Goal: Transaction & Acquisition: Subscribe to service/newsletter

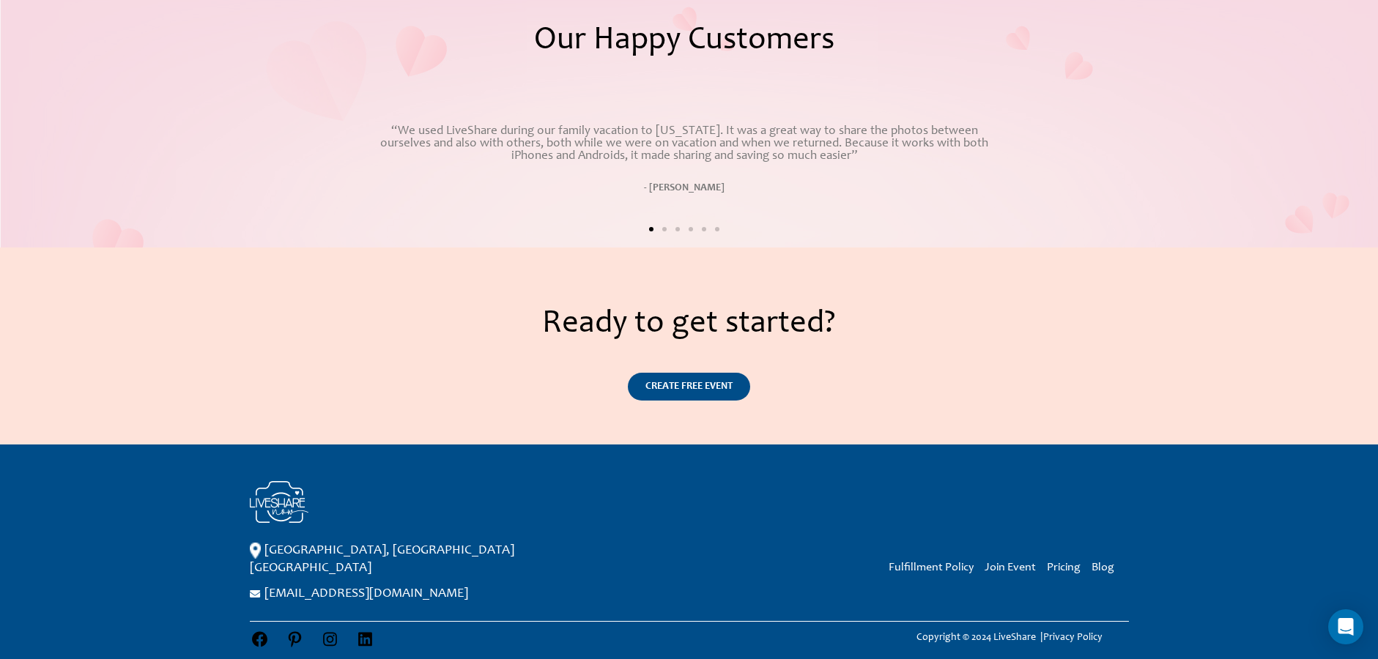
scroll to position [2670, 0]
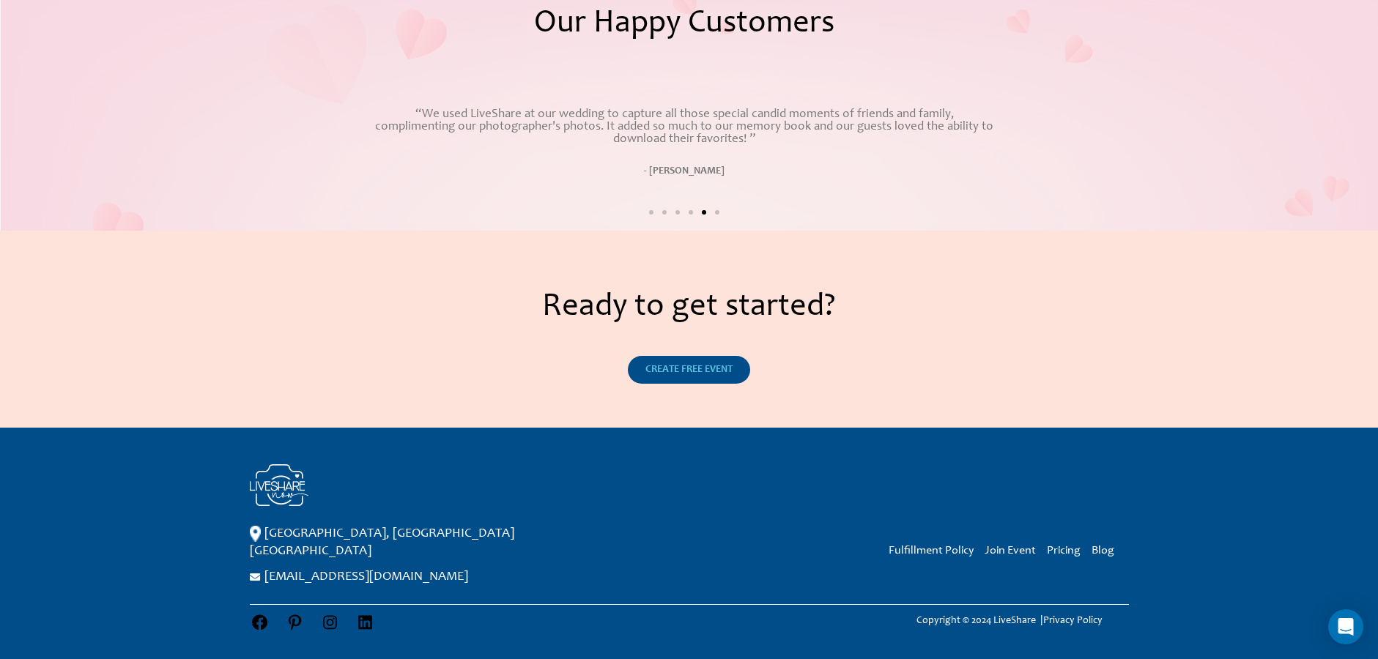
click at [657, 374] on span "CREATE FREE EVENT" at bounding box center [688, 370] width 87 height 10
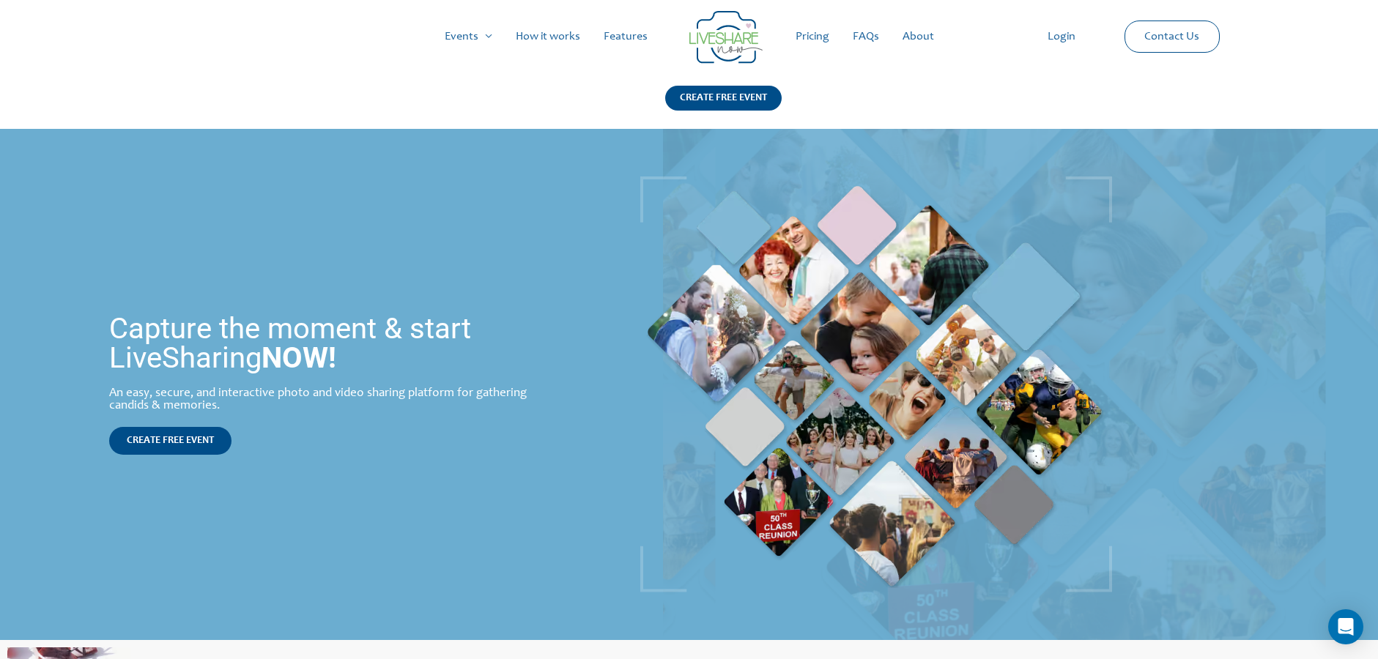
click at [829, 29] on link "Pricing" at bounding box center [812, 36] width 57 height 47
